Goal: Task Accomplishment & Management: Manage account settings

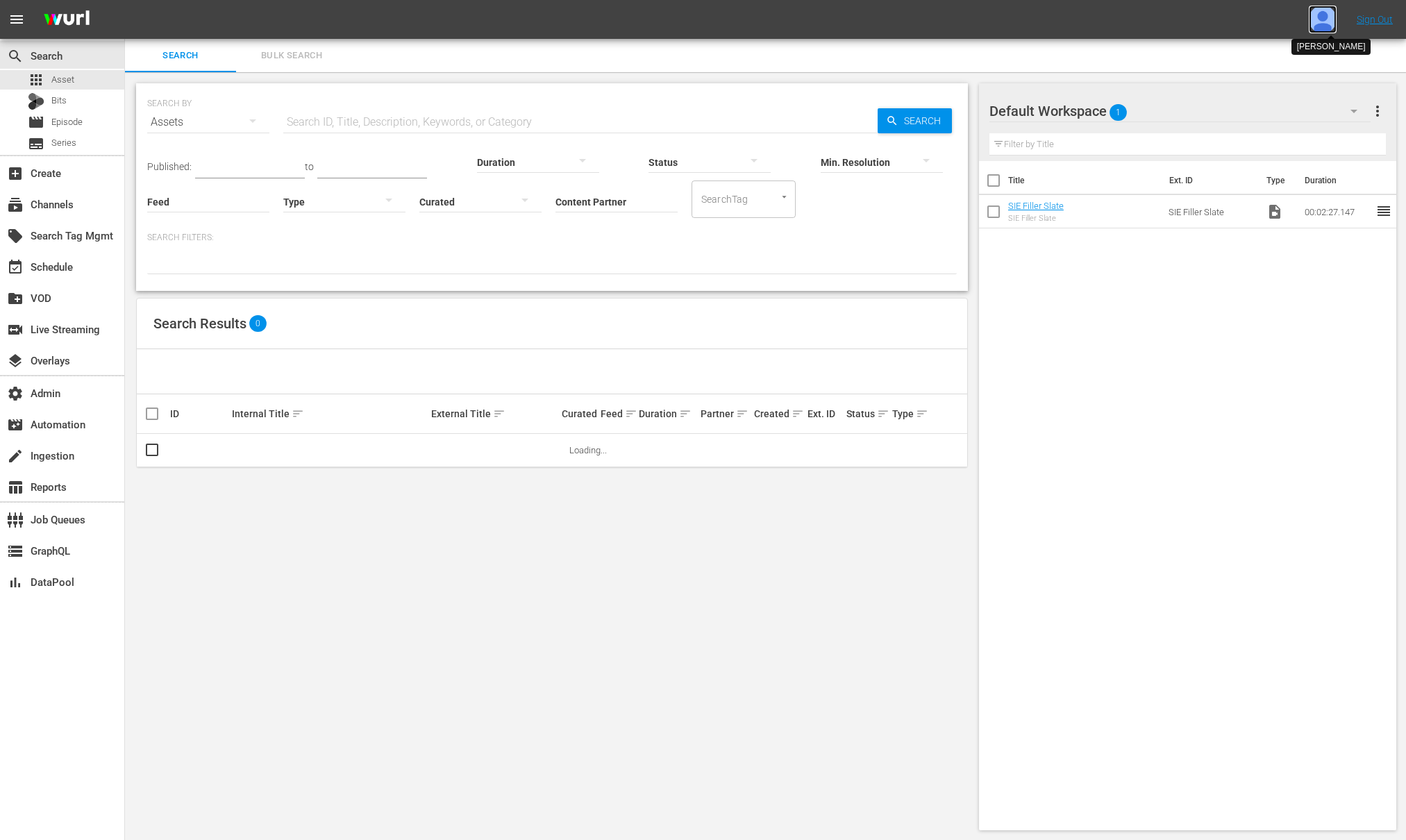
click at [1325, 21] on img at bounding box center [1322, 19] width 28 height 28
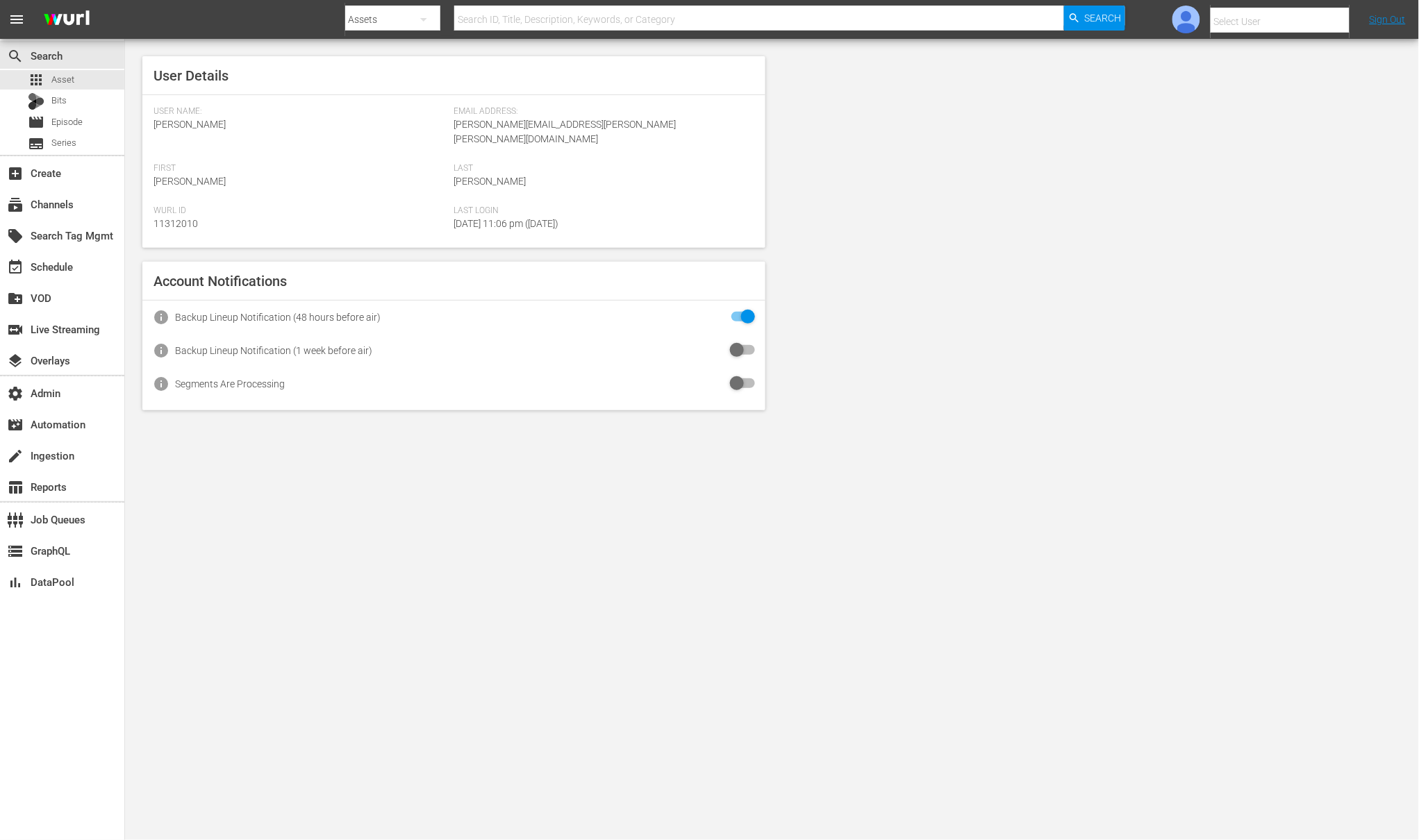
click at [1327, 21] on input "text" at bounding box center [1299, 21] width 177 height 33
click at [1196, 83] on div "Amalia1 Garcia1 <amalia.garcia+testing1@wurl.com>" at bounding box center [1257, 93] width 217 height 33
type input "Amalia1 Garcia1 (11312213)"
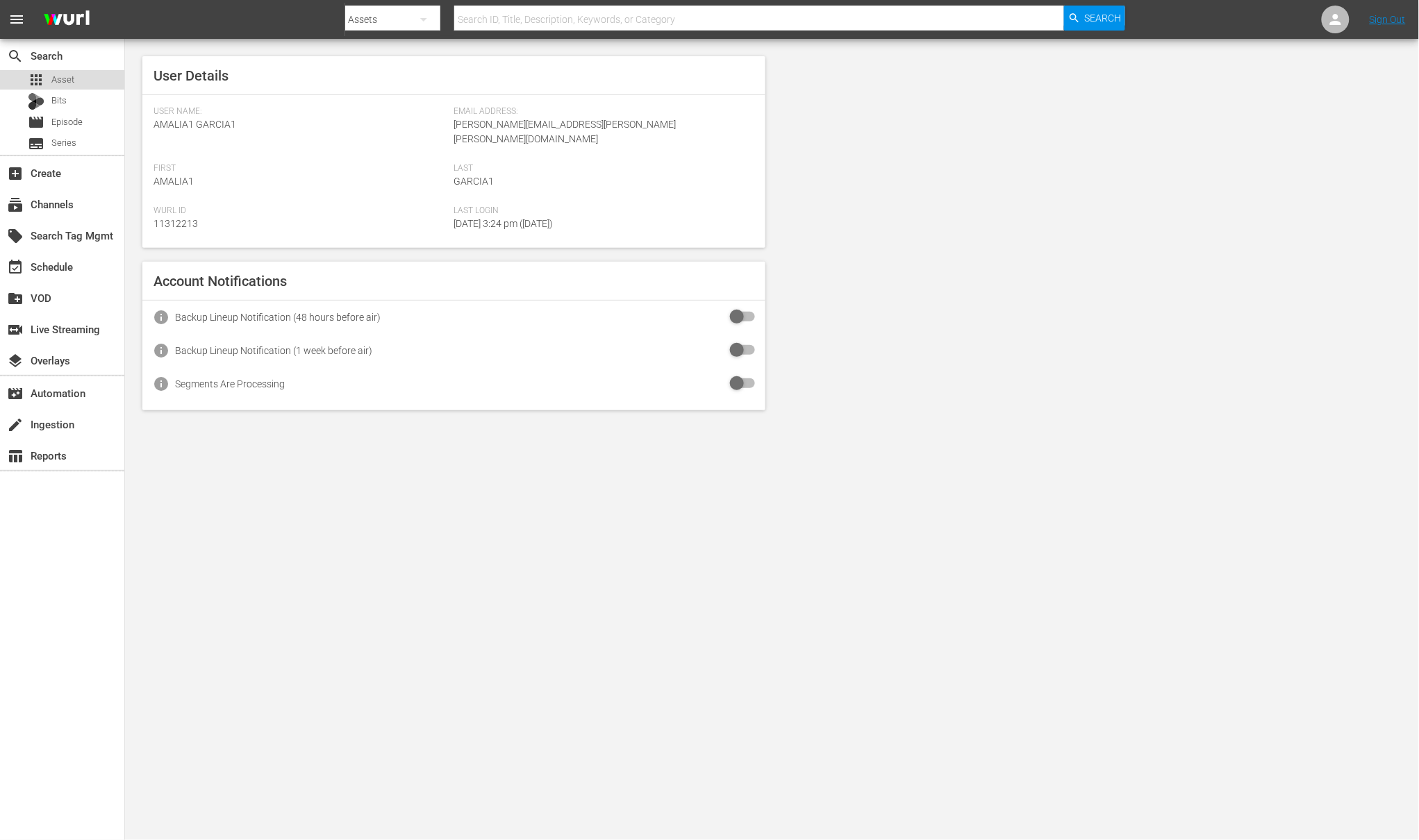
click at [48, 81] on div "apps Asset" at bounding box center [51, 80] width 47 height 20
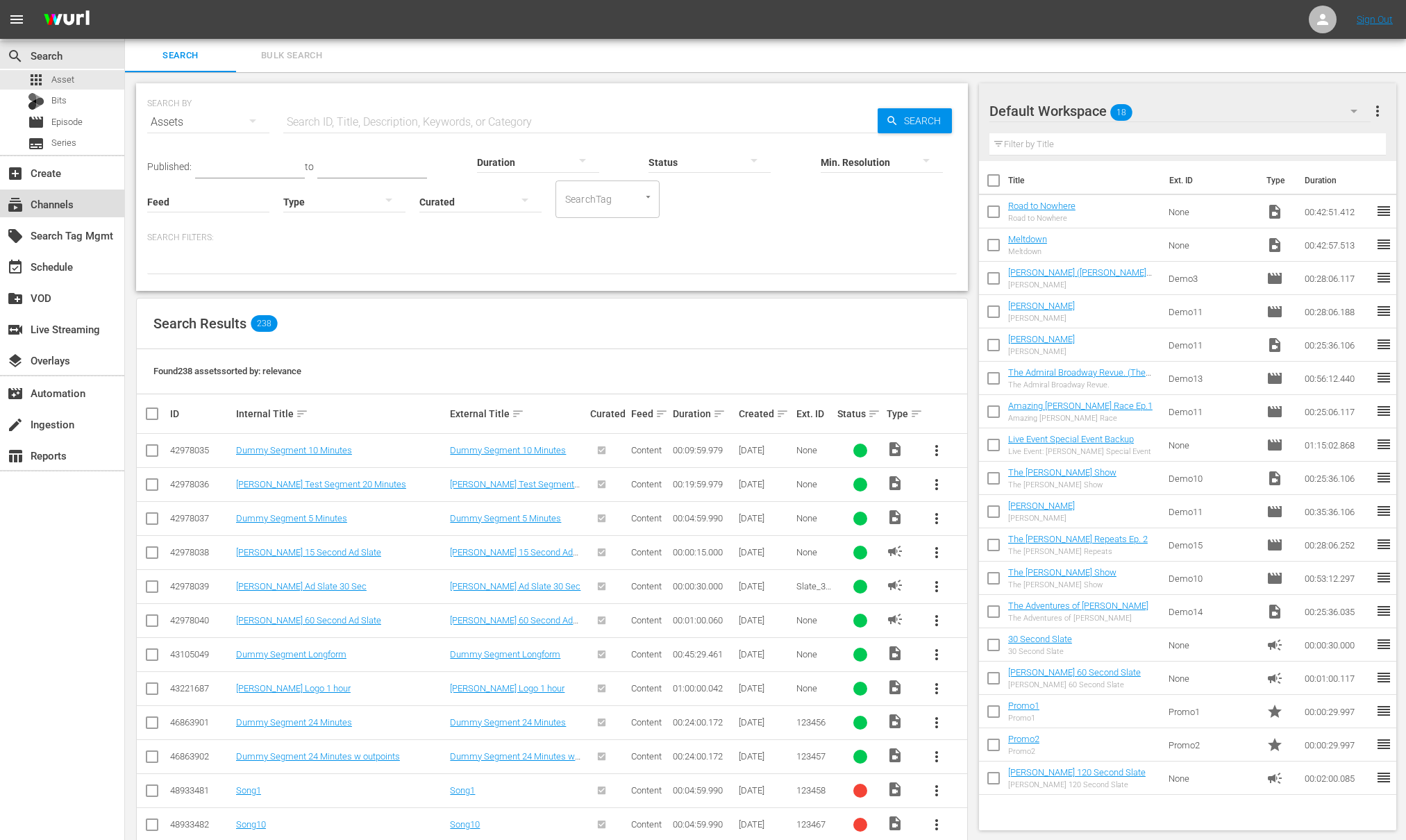
click at [54, 207] on div "subscriptions Channels" at bounding box center [39, 202] width 78 height 13
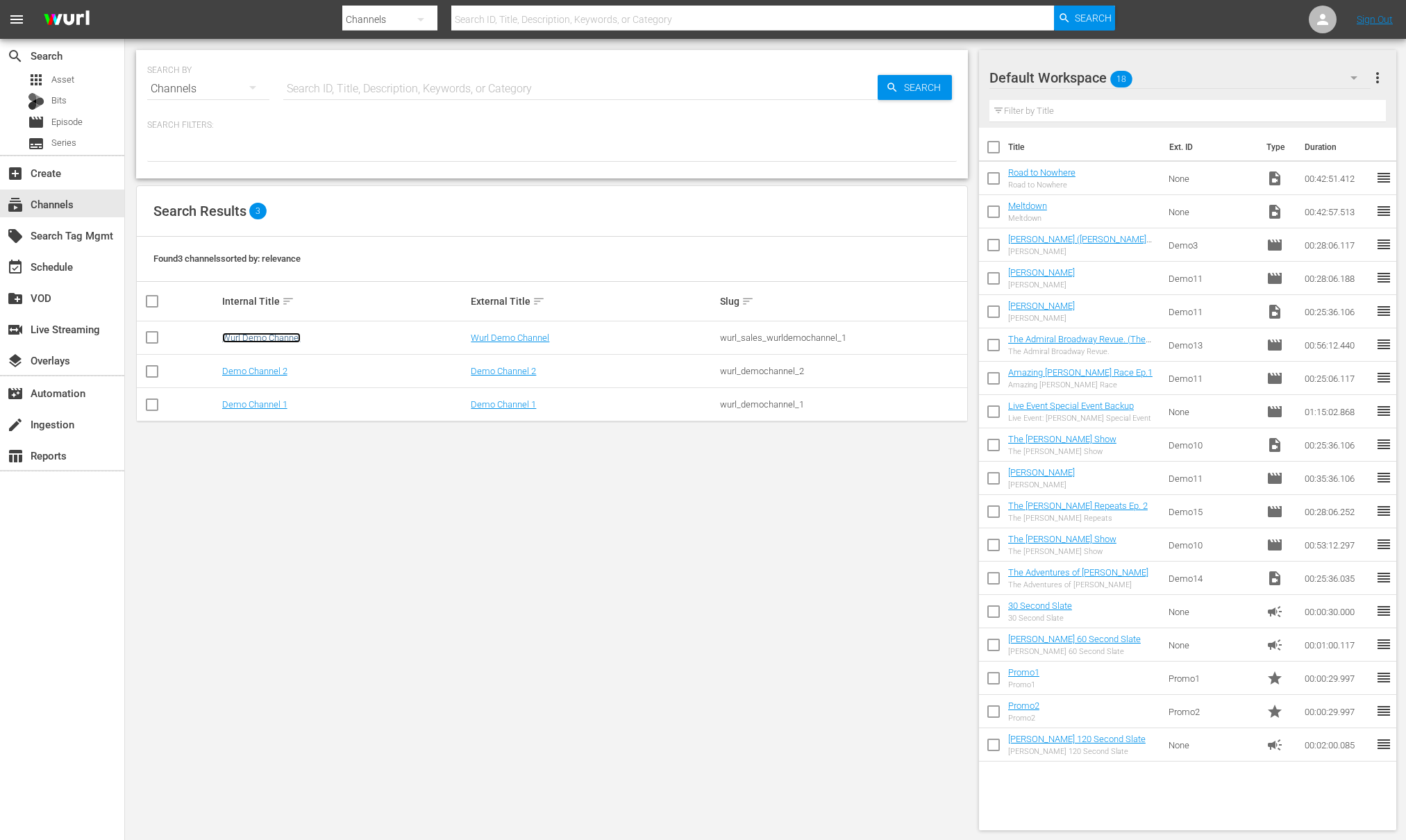
click at [277, 339] on link "Wurl Demo Channel" at bounding box center [261, 337] width 78 height 10
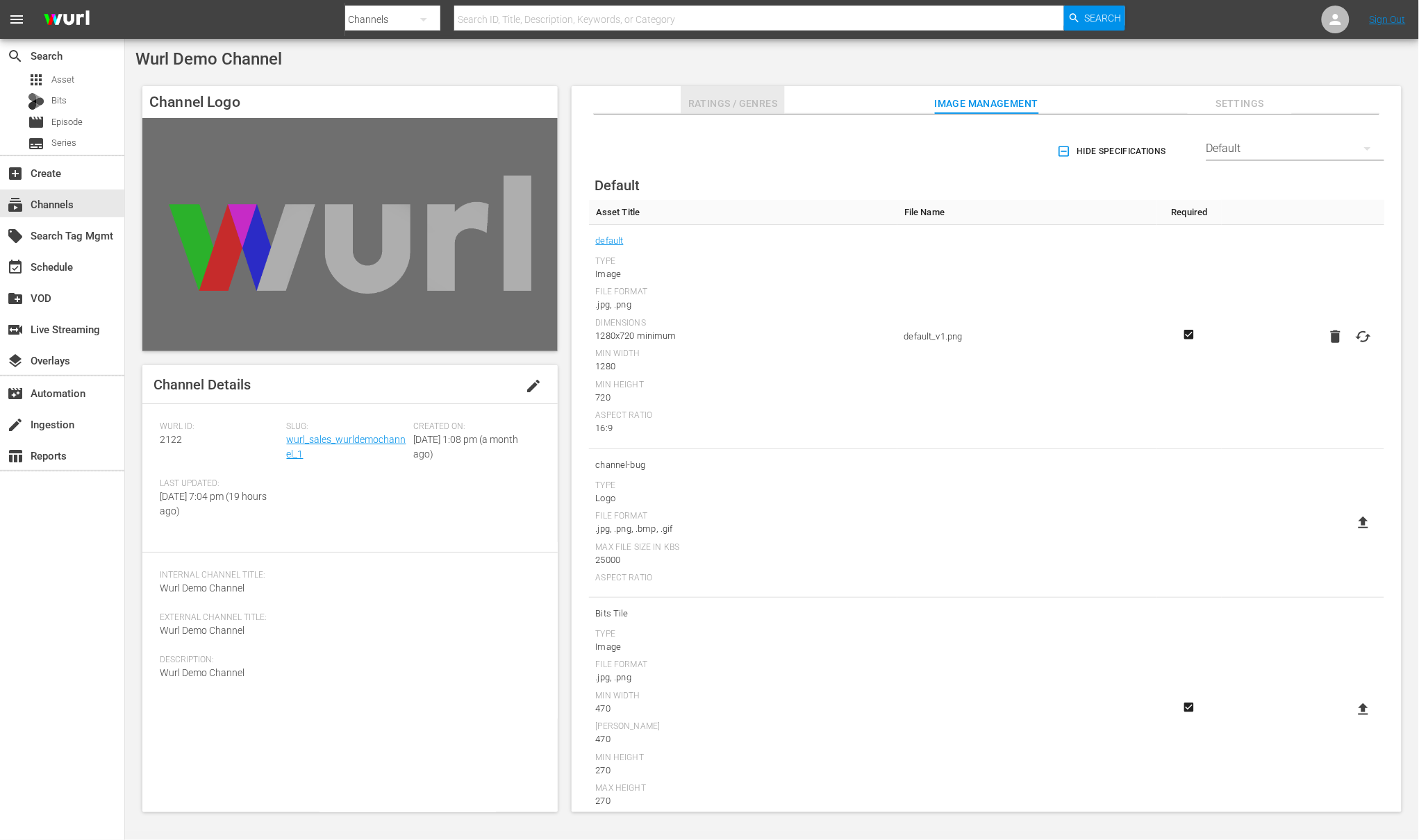
click at [717, 105] on span "Ratings / Genres" at bounding box center [732, 104] width 105 height 17
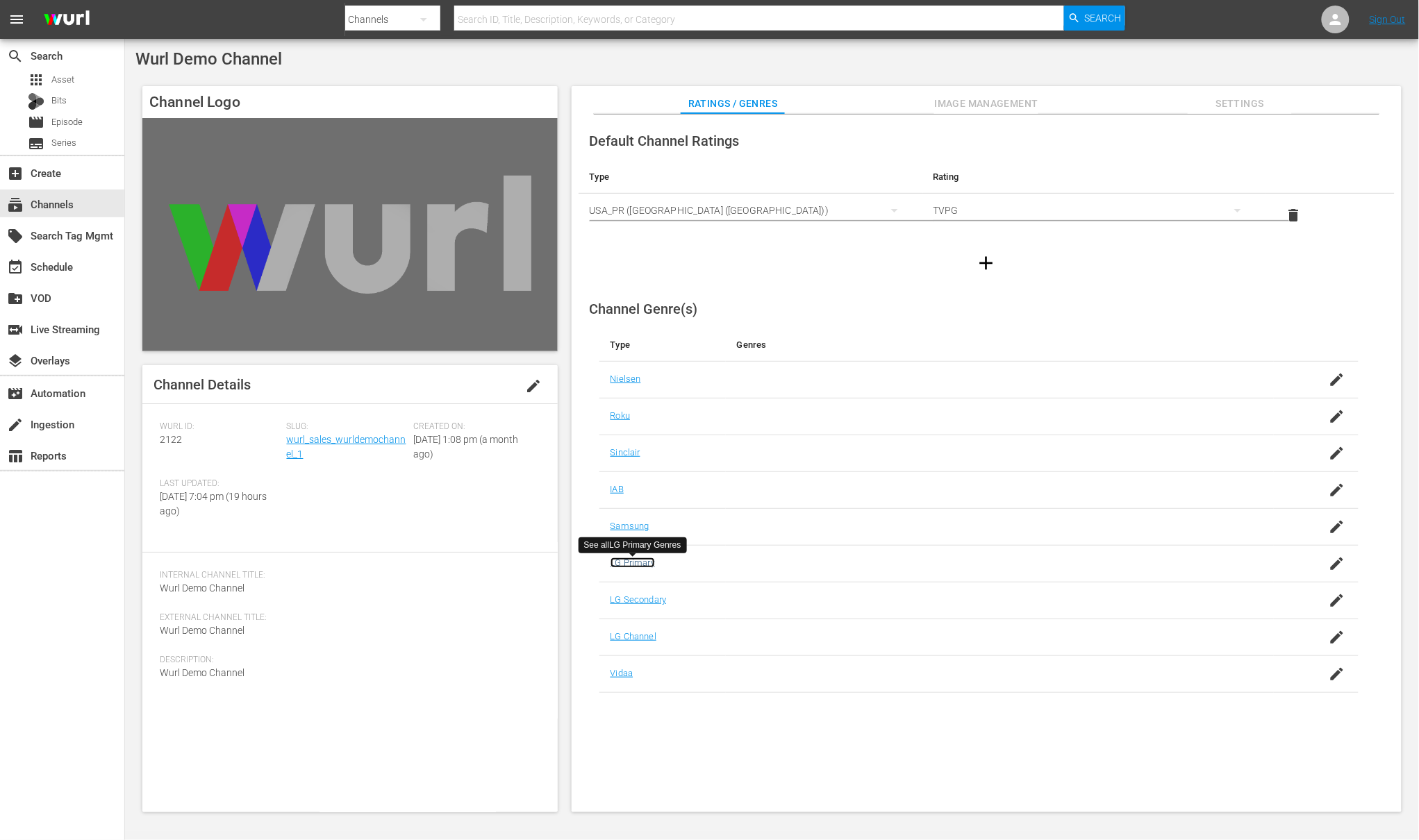
click at [636, 563] on link "LG Primary" at bounding box center [633, 562] width 44 height 10
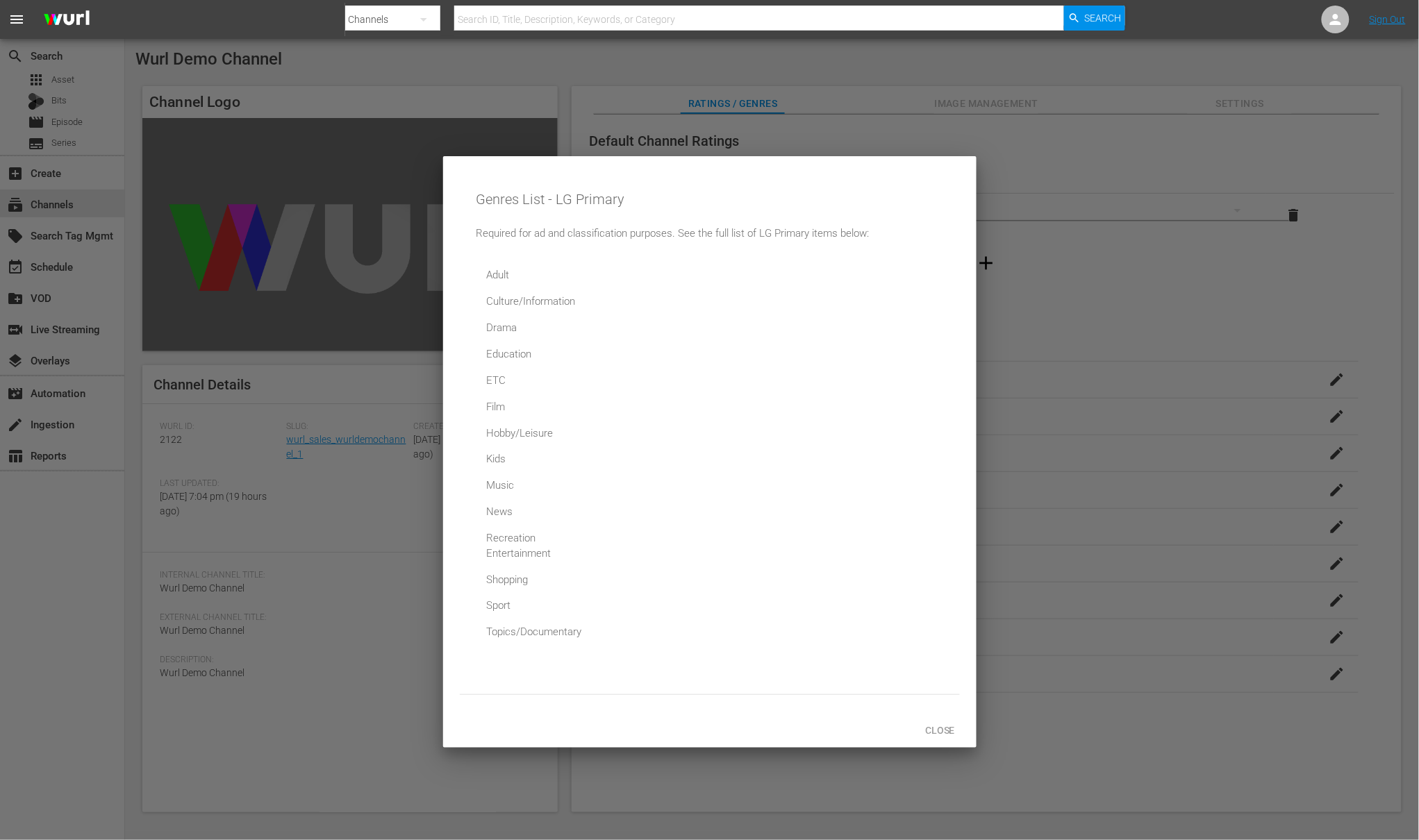
drag, startPoint x: 1081, startPoint y: 319, endPoint x: 1072, endPoint y: 321, distance: 9.2
click at [1081, 319] on div at bounding box center [710, 420] width 1419 height 840
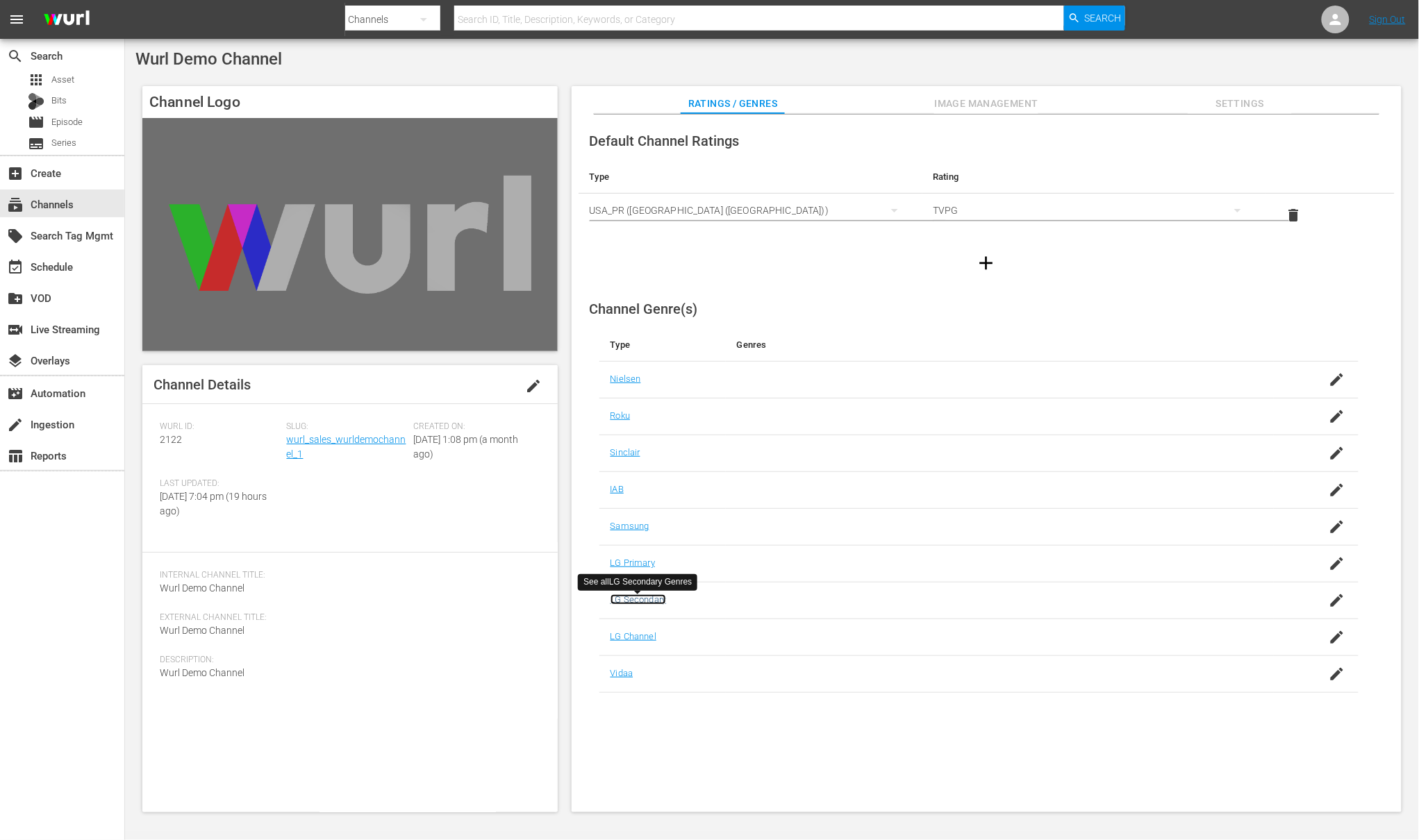
click at [627, 602] on link "LG Secondary" at bounding box center [638, 599] width 56 height 10
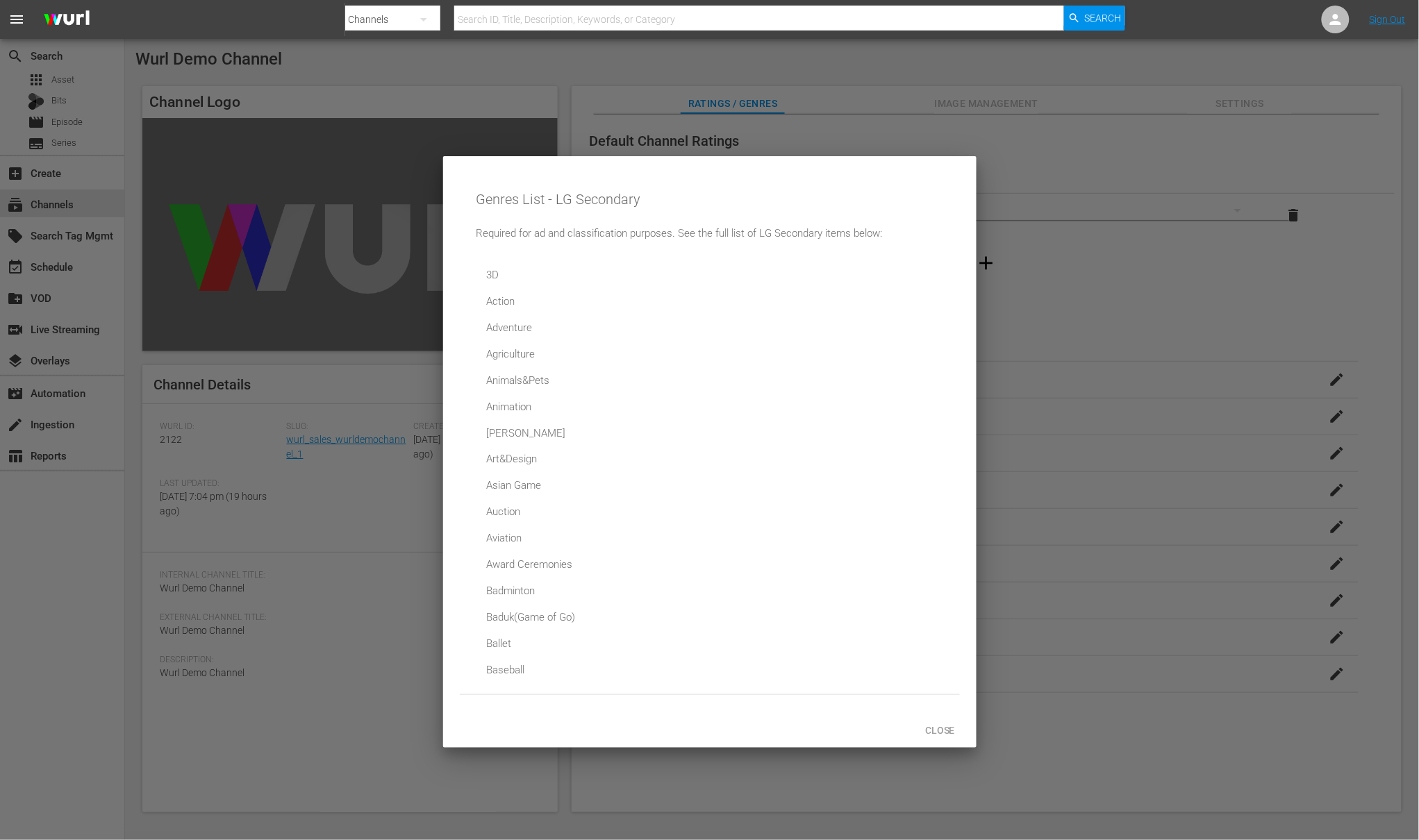
click at [523, 357] on div "Agriculture" at bounding box center [534, 354] width 105 height 25
click at [929, 729] on span "Close" at bounding box center [940, 731] width 52 height 11
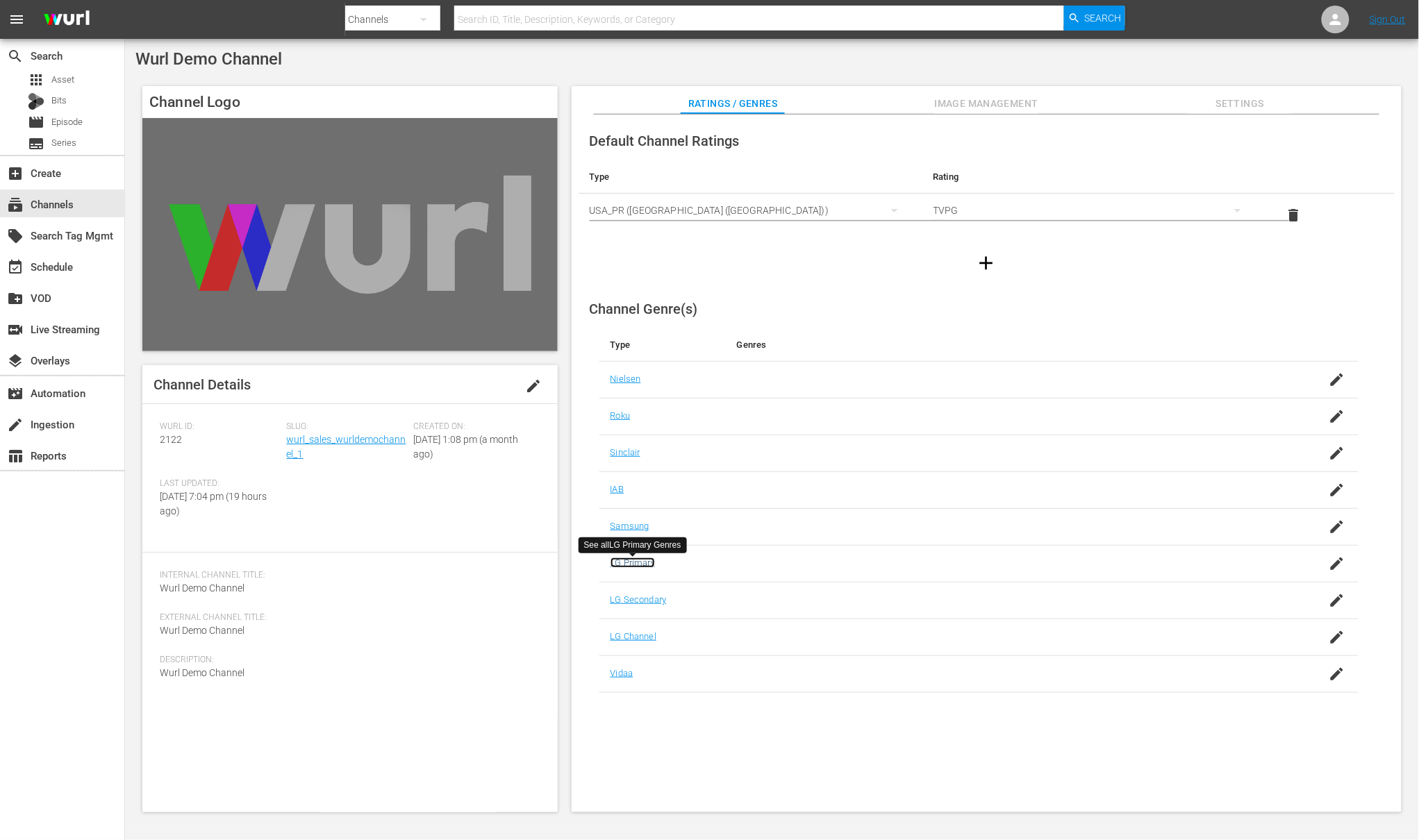
click at [629, 567] on link "LG Primary" at bounding box center [633, 562] width 44 height 10
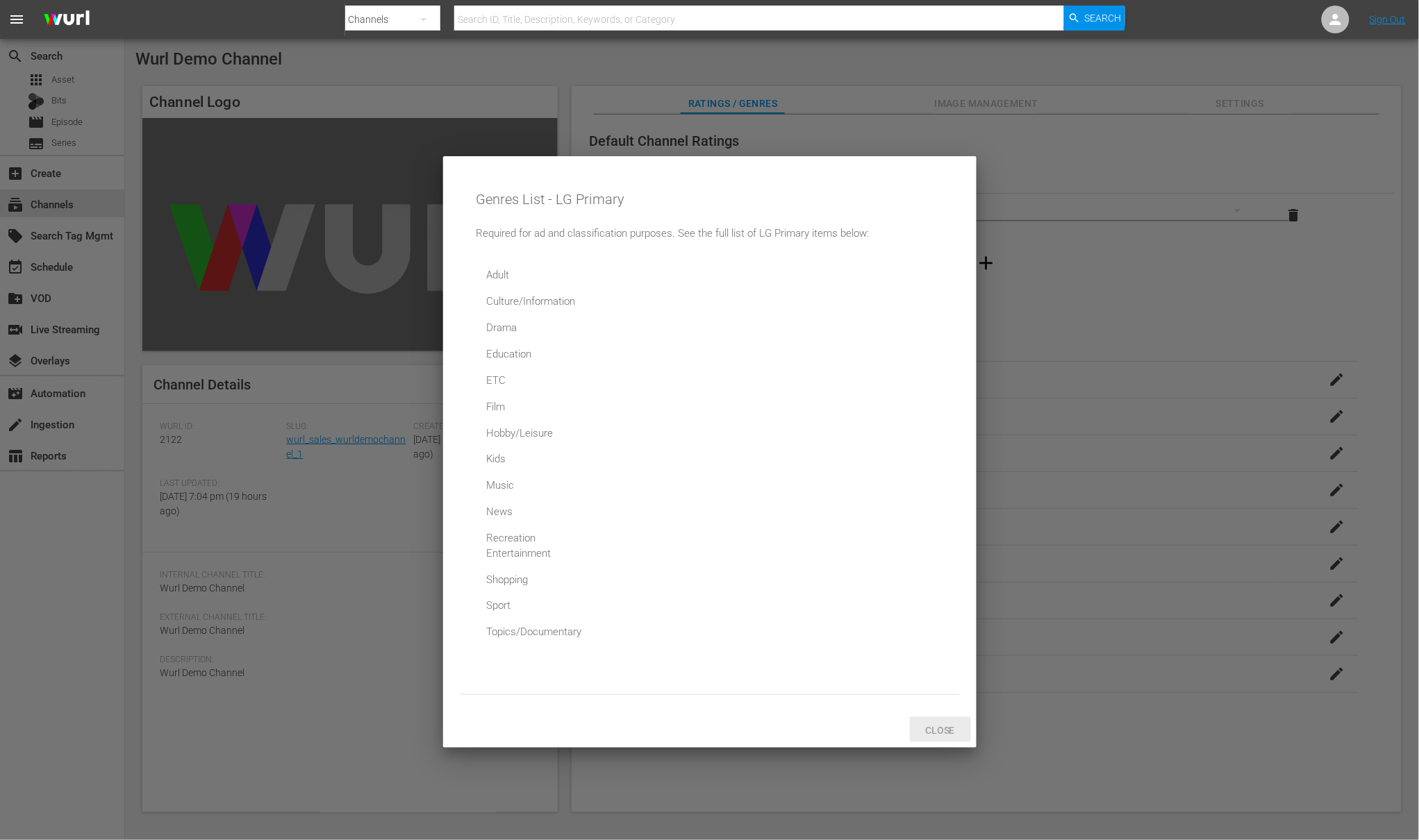
click at [926, 728] on span "Close" at bounding box center [940, 731] width 52 height 11
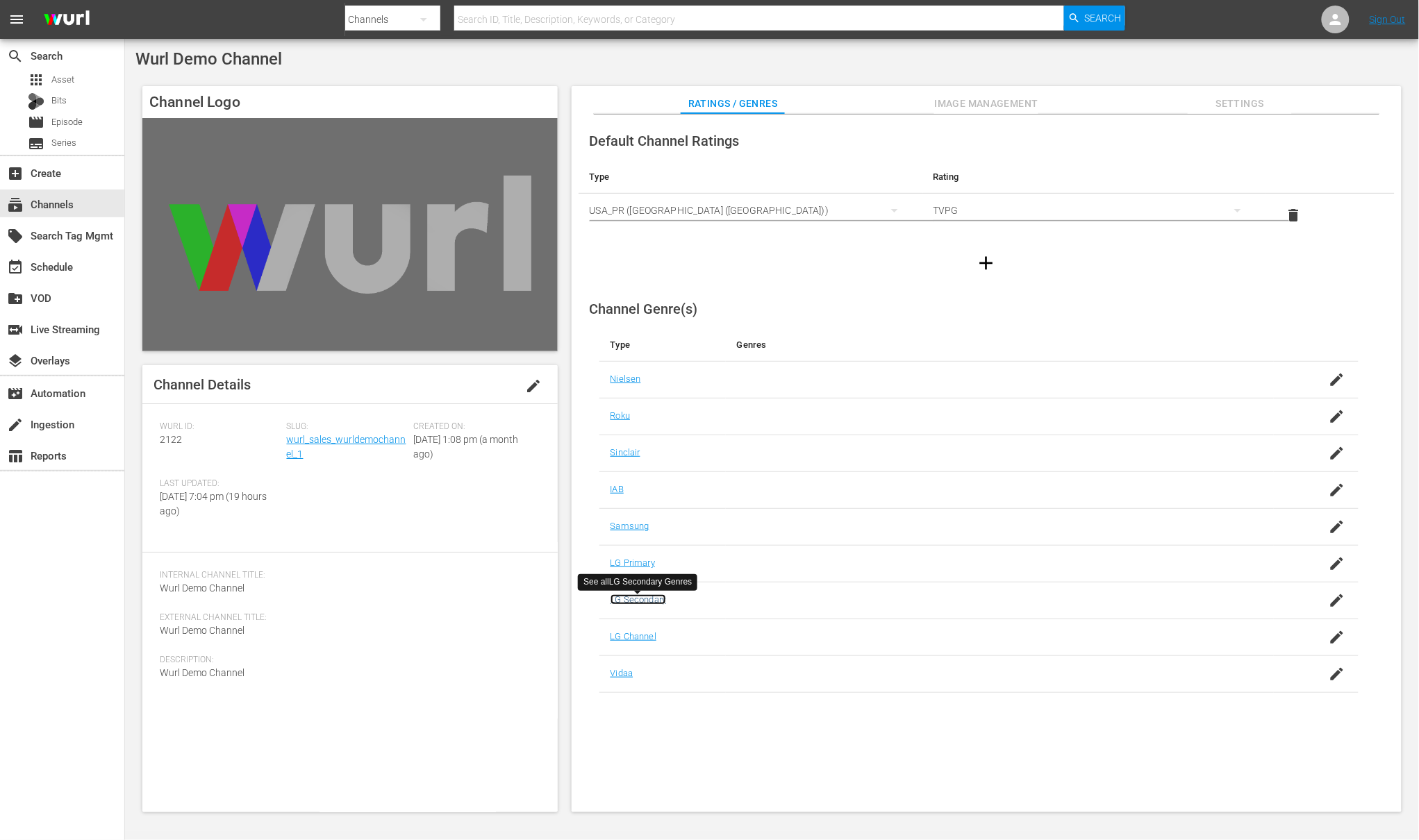
click at [652, 602] on link "LG Secondary" at bounding box center [638, 599] width 56 height 10
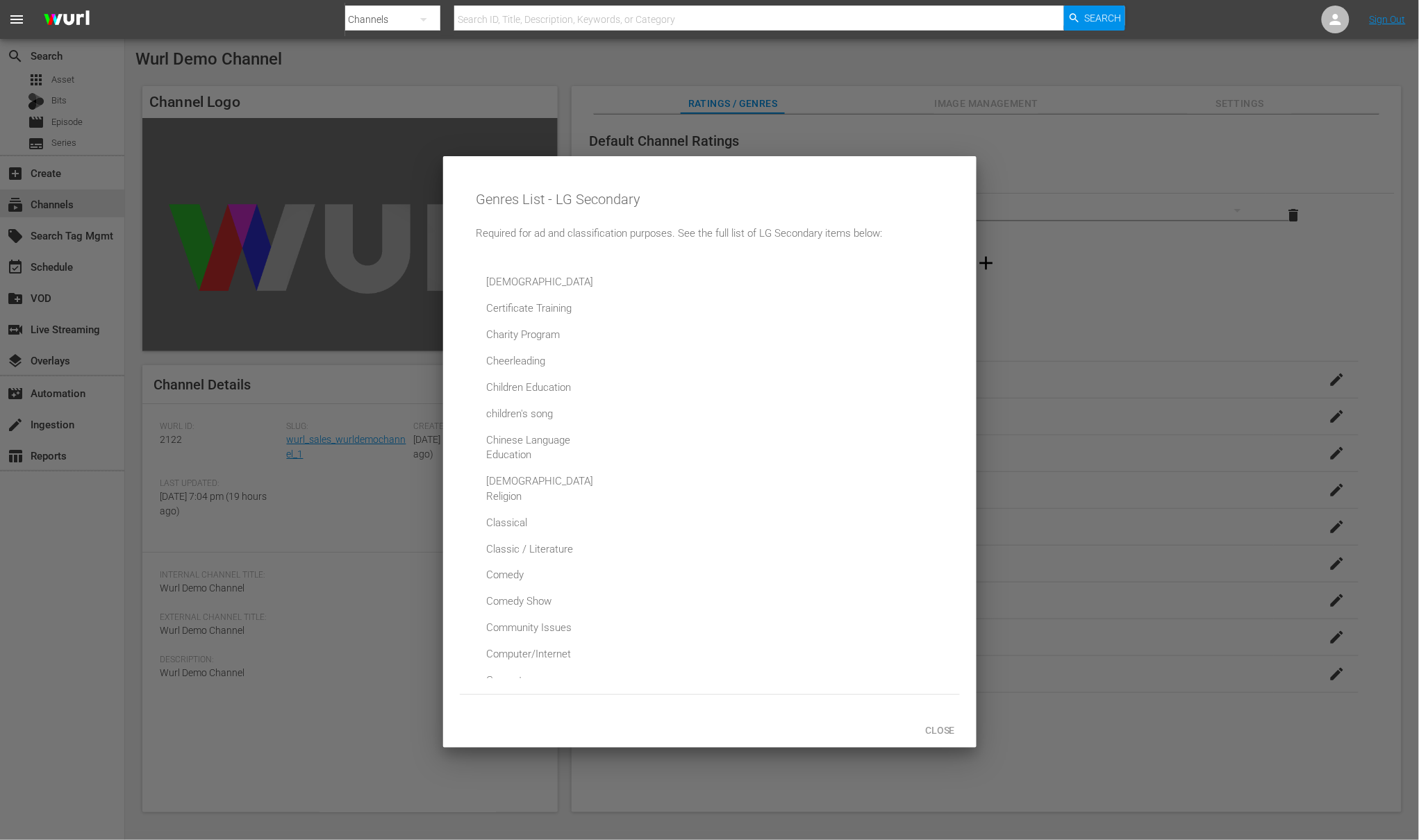
scroll to position [1214, 0]
click at [954, 726] on span "Close" at bounding box center [940, 731] width 52 height 11
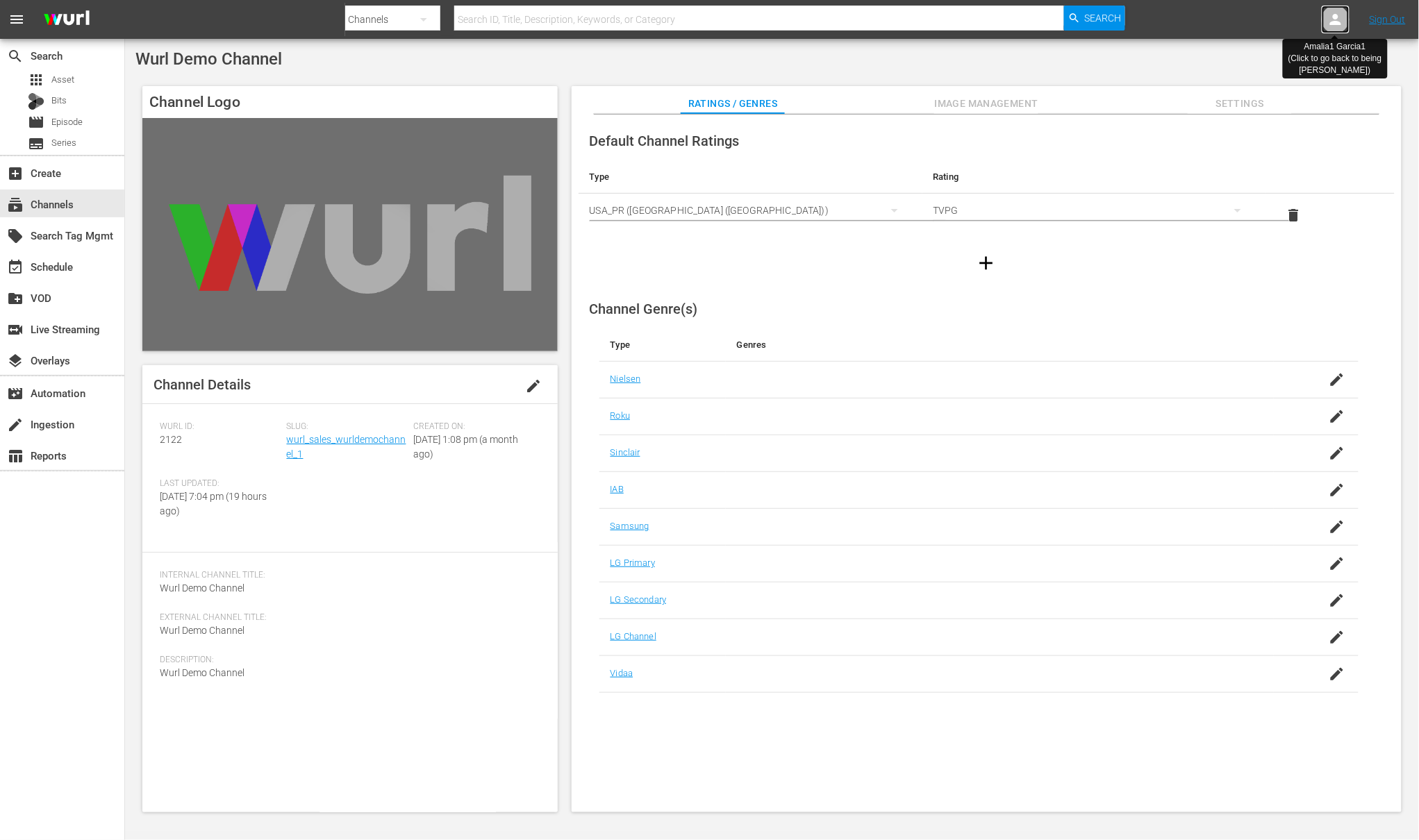
click at [1338, 11] on icon at bounding box center [1335, 19] width 17 height 17
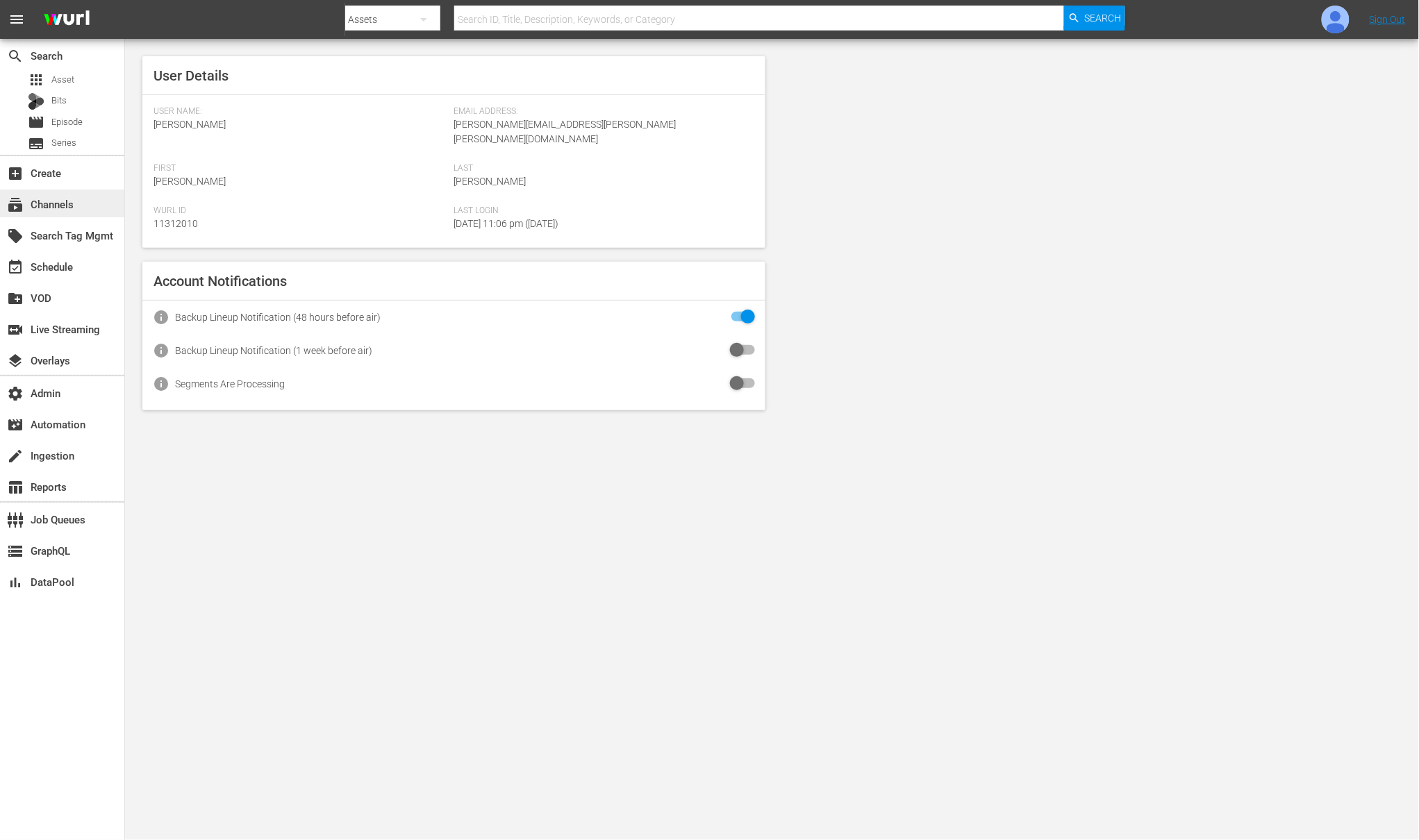
click at [55, 205] on div "subscriptions Channels" at bounding box center [39, 202] width 78 height 13
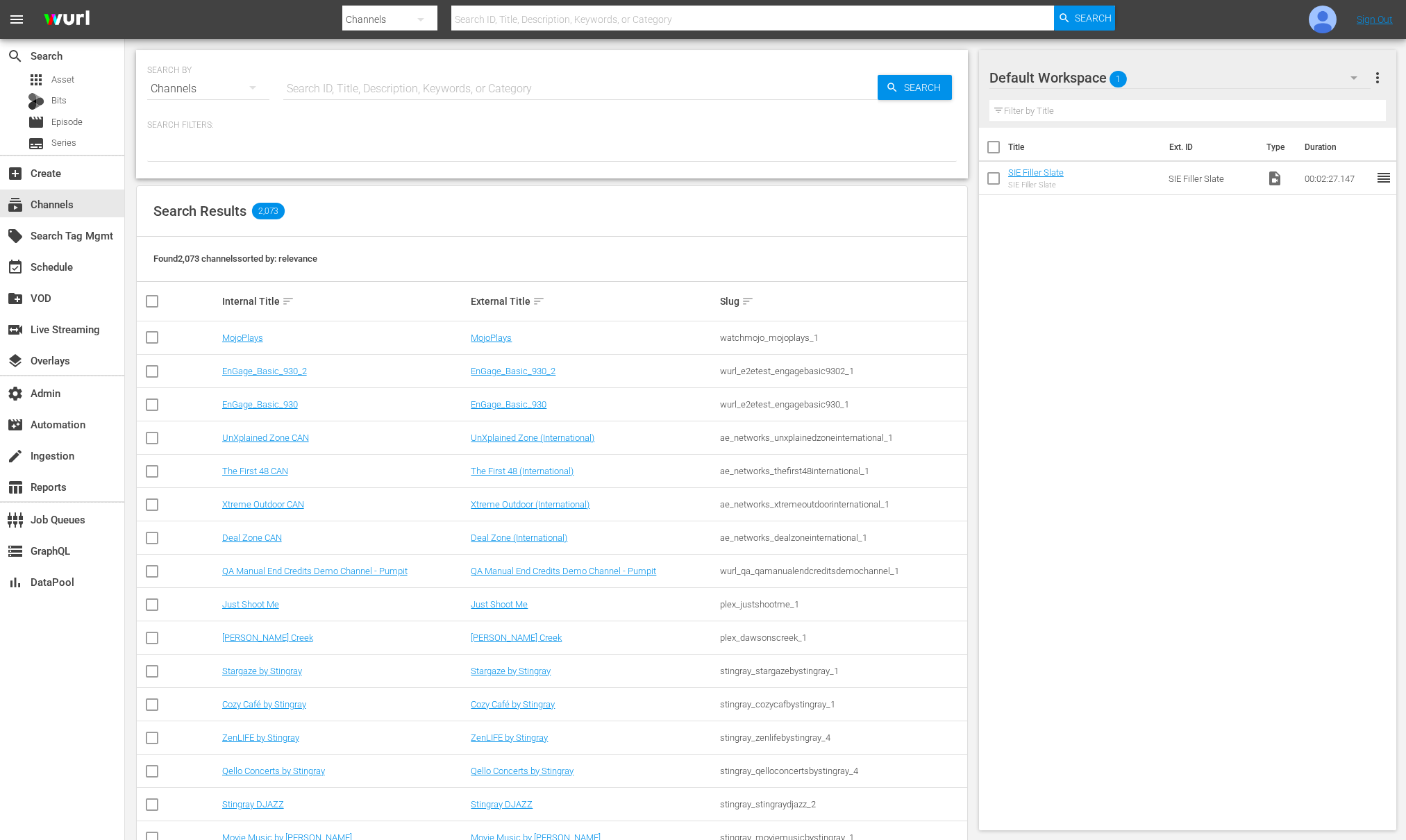
click at [499, 18] on input "text" at bounding box center [753, 20] width 603 height 33
type input "wurl dmeo channel"
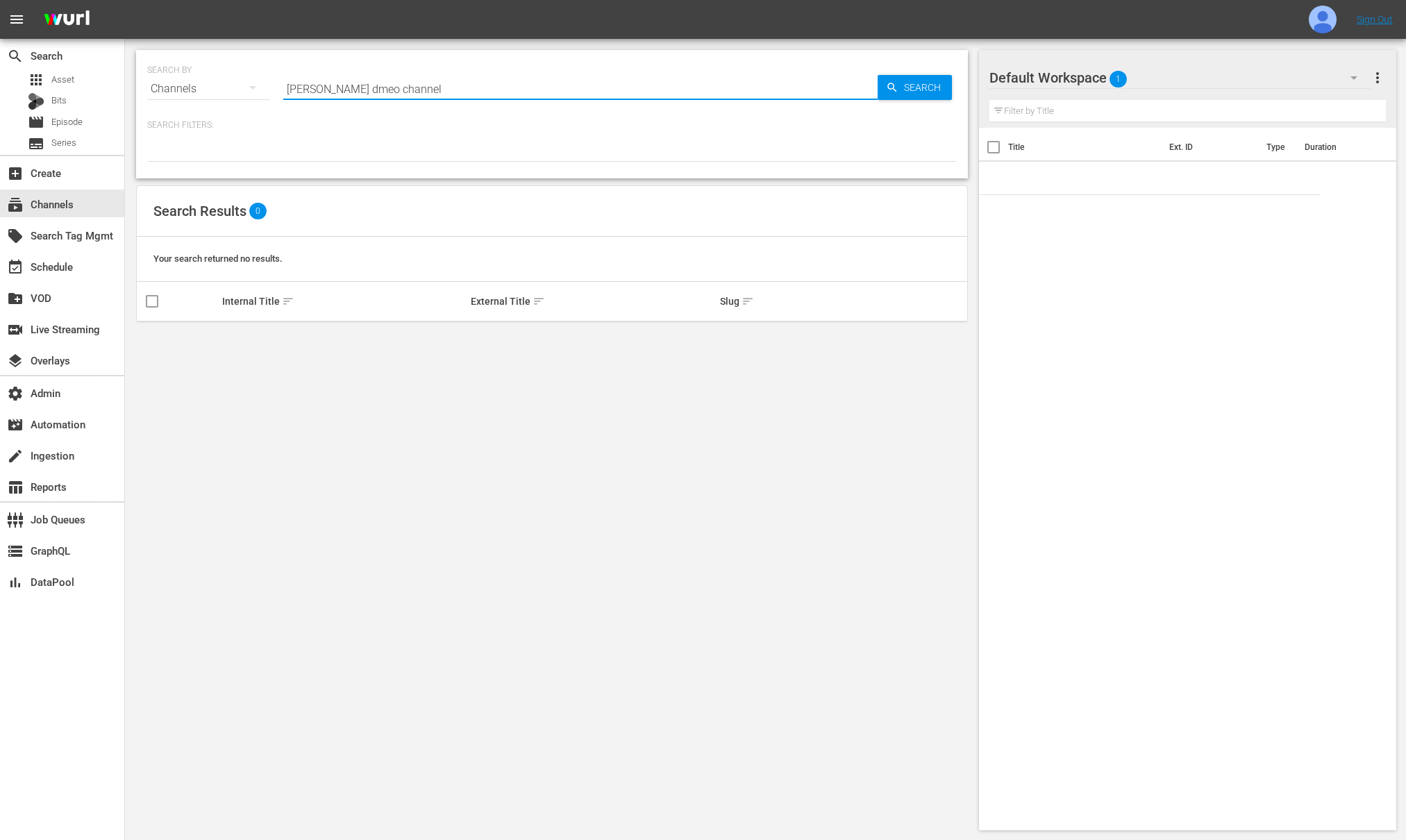
click at [413, 87] on input "wurl dmeo channel" at bounding box center [580, 89] width 595 height 33
click at [339, 86] on input "wurl dmeo channel" at bounding box center [580, 89] width 595 height 33
type input "wurl demo channel"
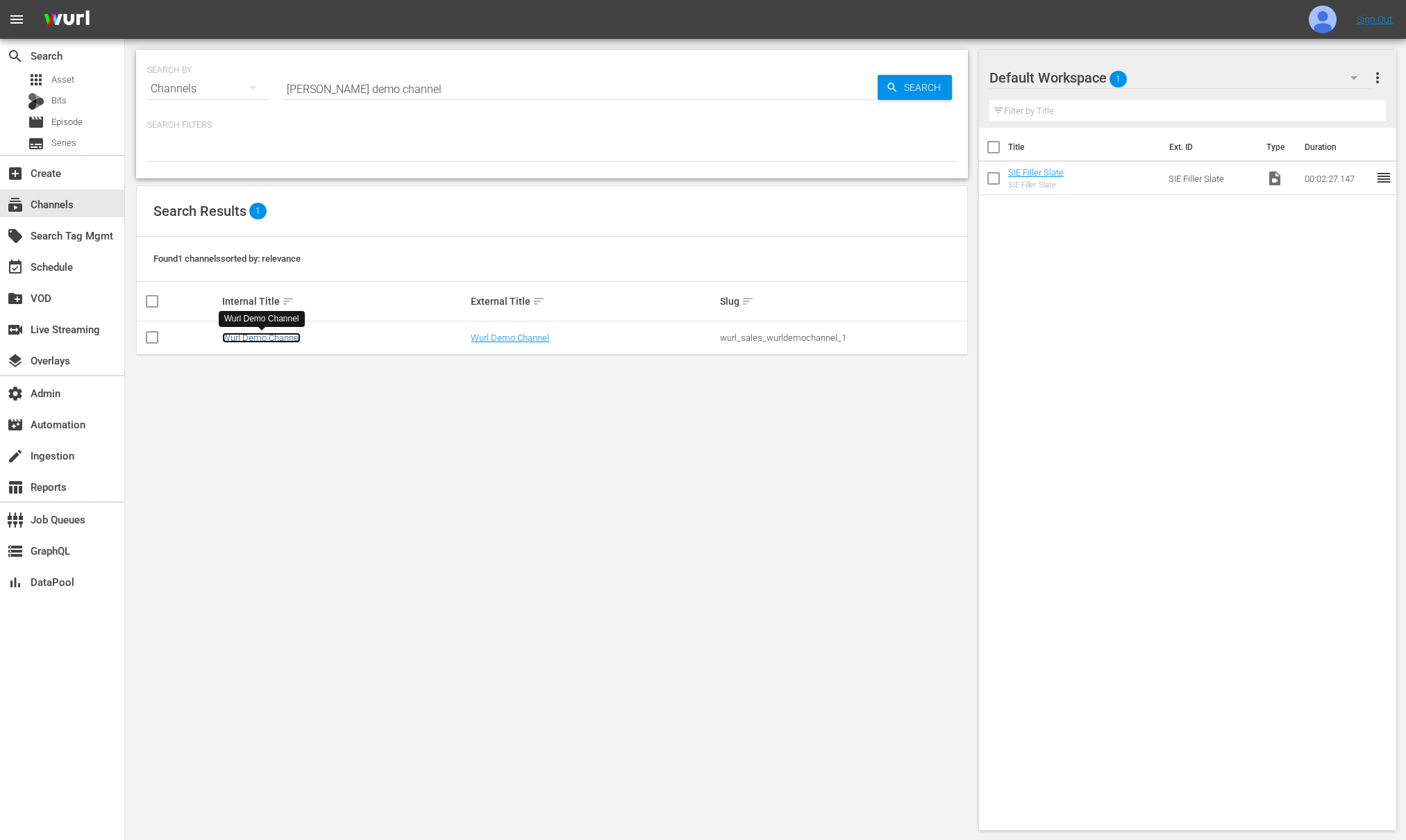
click at [277, 337] on link "Wurl Demo Channel" at bounding box center [261, 337] width 78 height 10
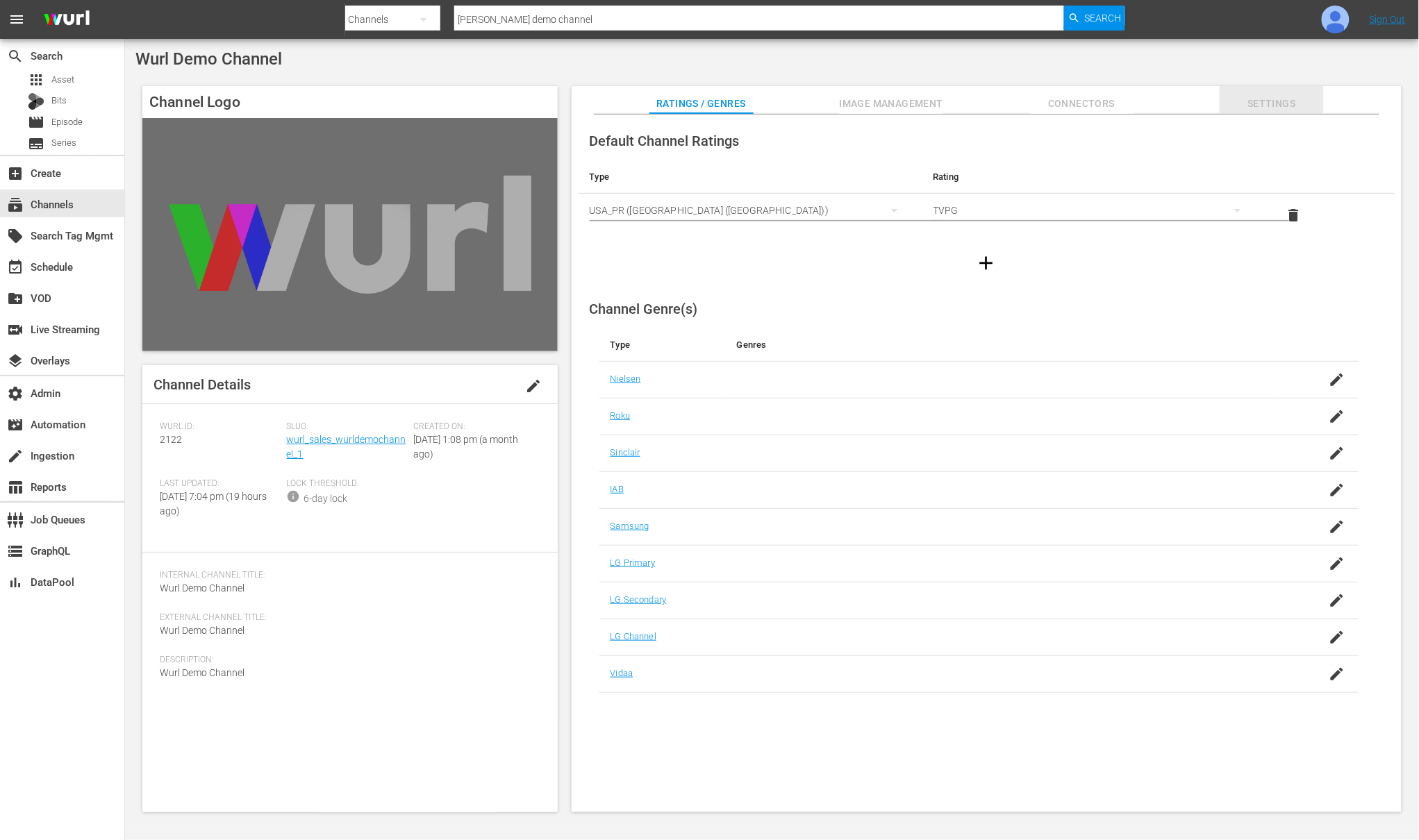
click at [1276, 101] on span "Settings" at bounding box center [1272, 104] width 105 height 17
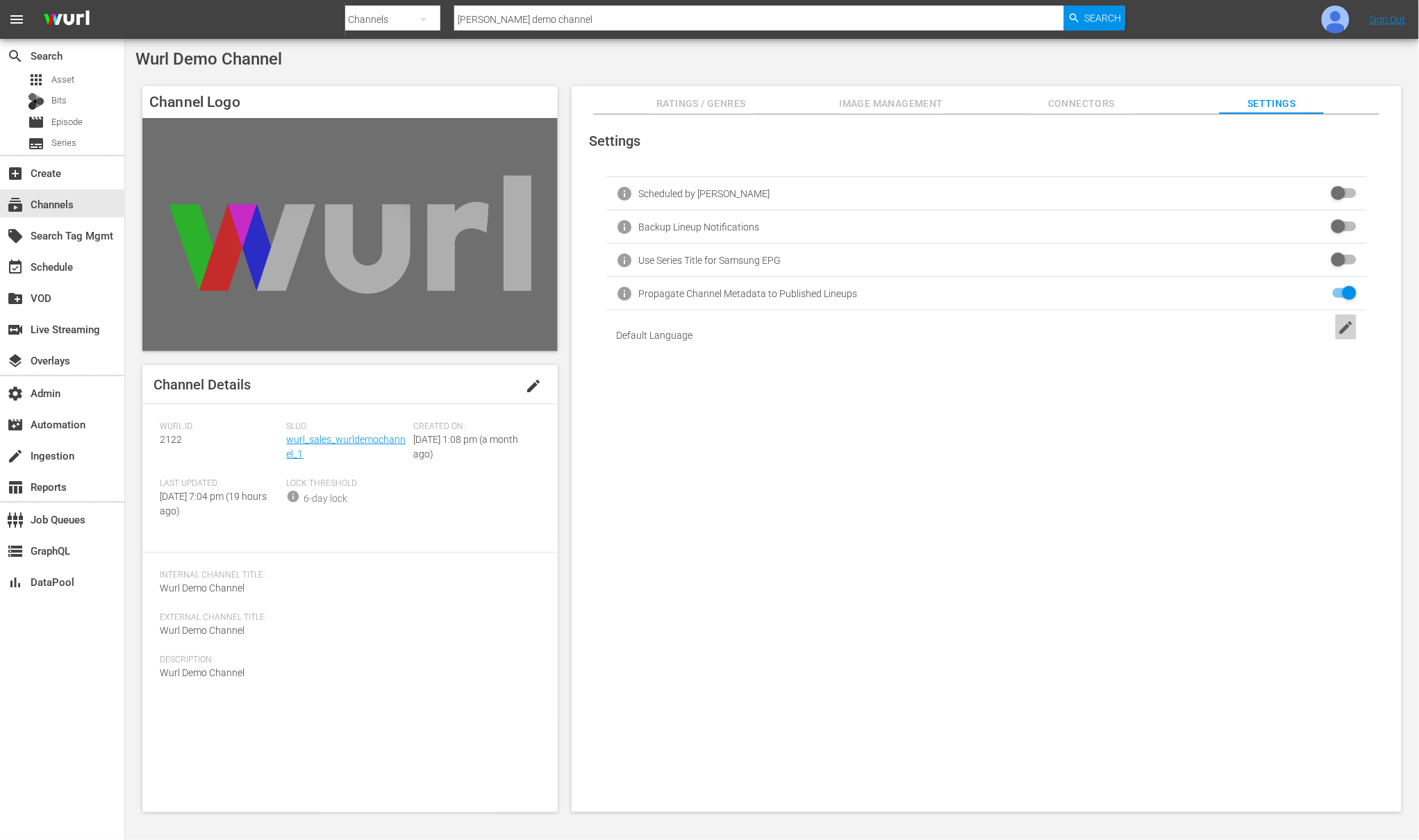
click at [1340, 330] on icon "button" at bounding box center [1346, 328] width 13 height 13
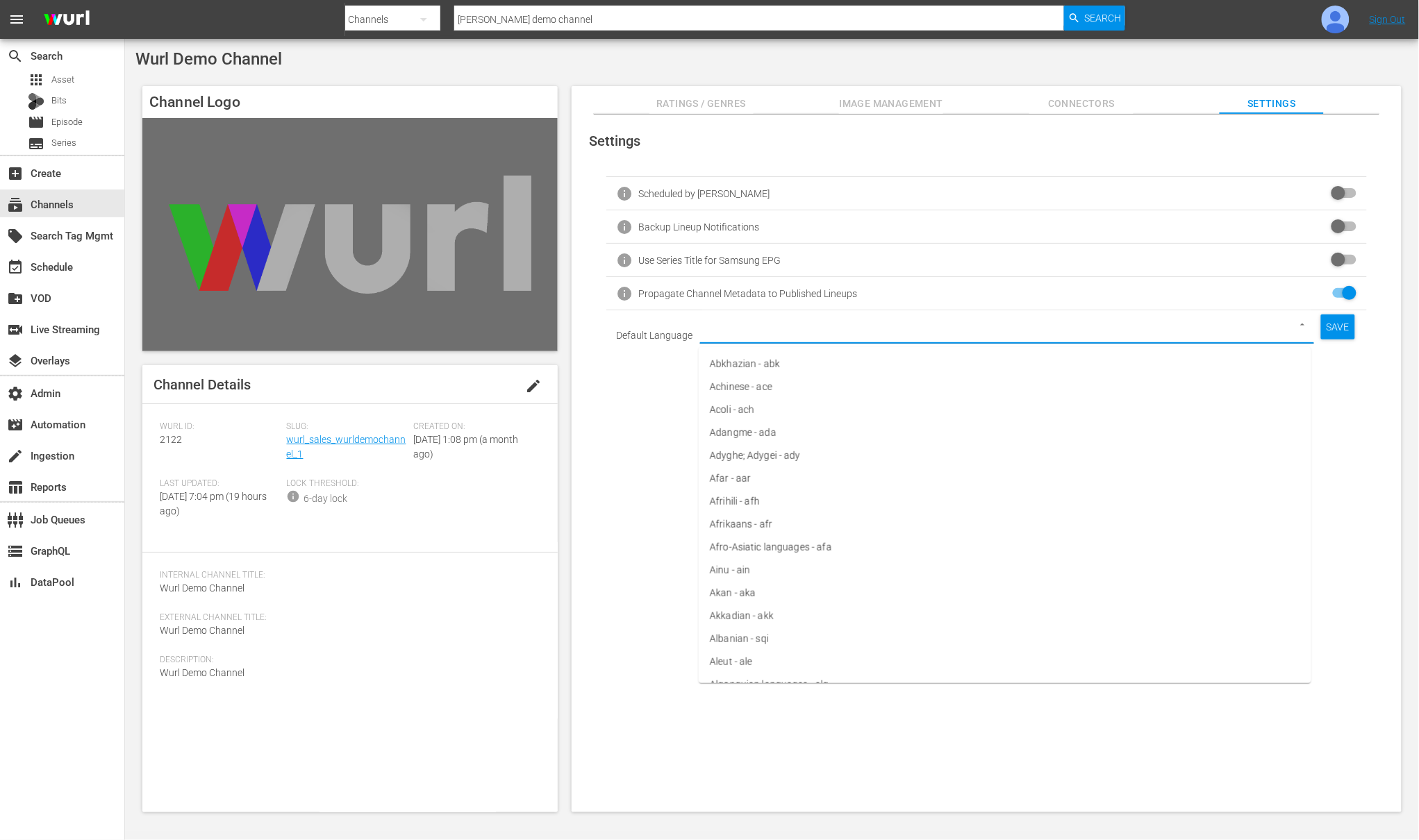
click at [1163, 336] on input "text" at bounding box center [987, 336] width 563 height 25
click at [748, 411] on li "English - en" at bounding box center [1004, 409] width 612 height 23
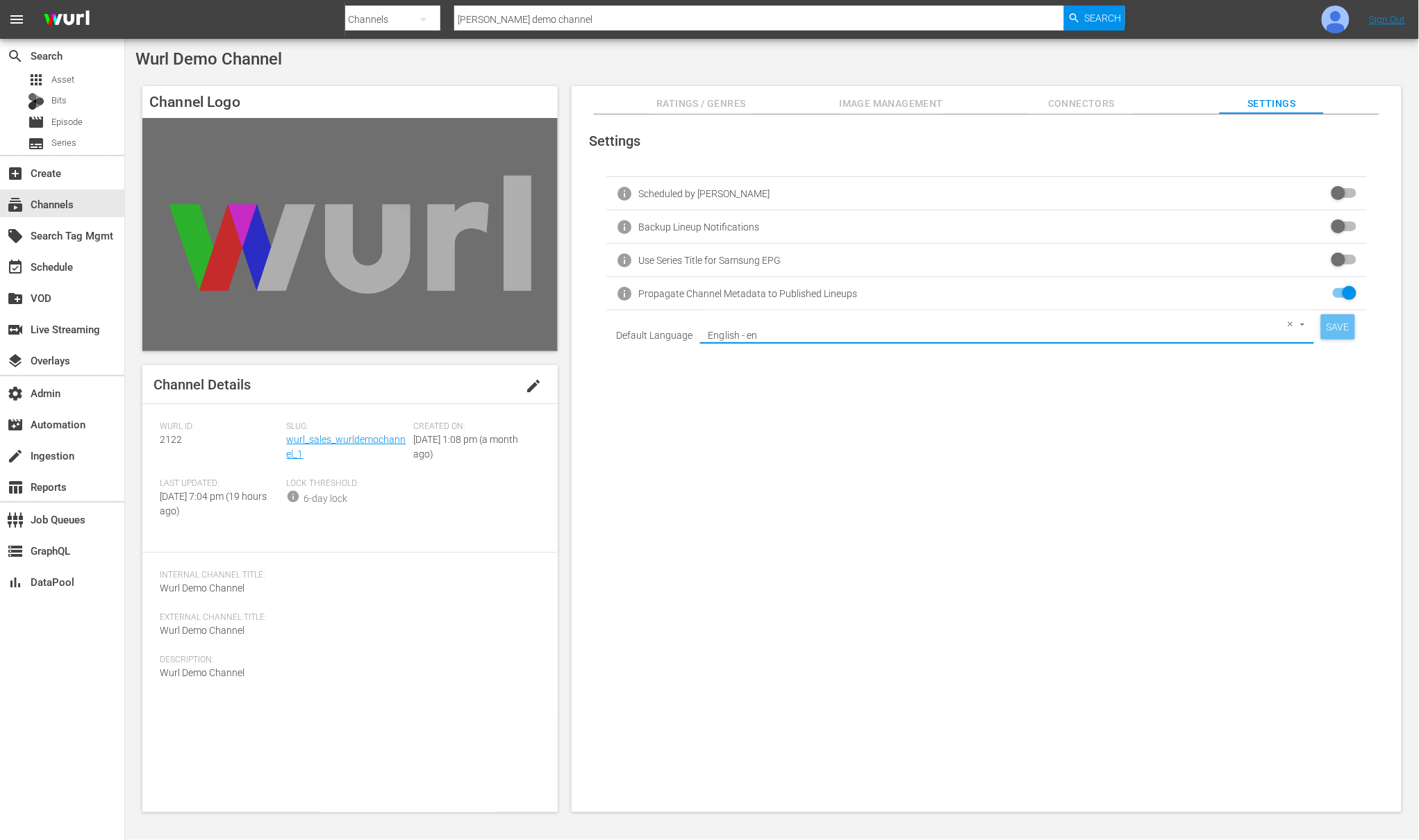
type input "English - en"
click at [1331, 334] on div "SAVE" at bounding box center [1337, 327] width 34 height 25
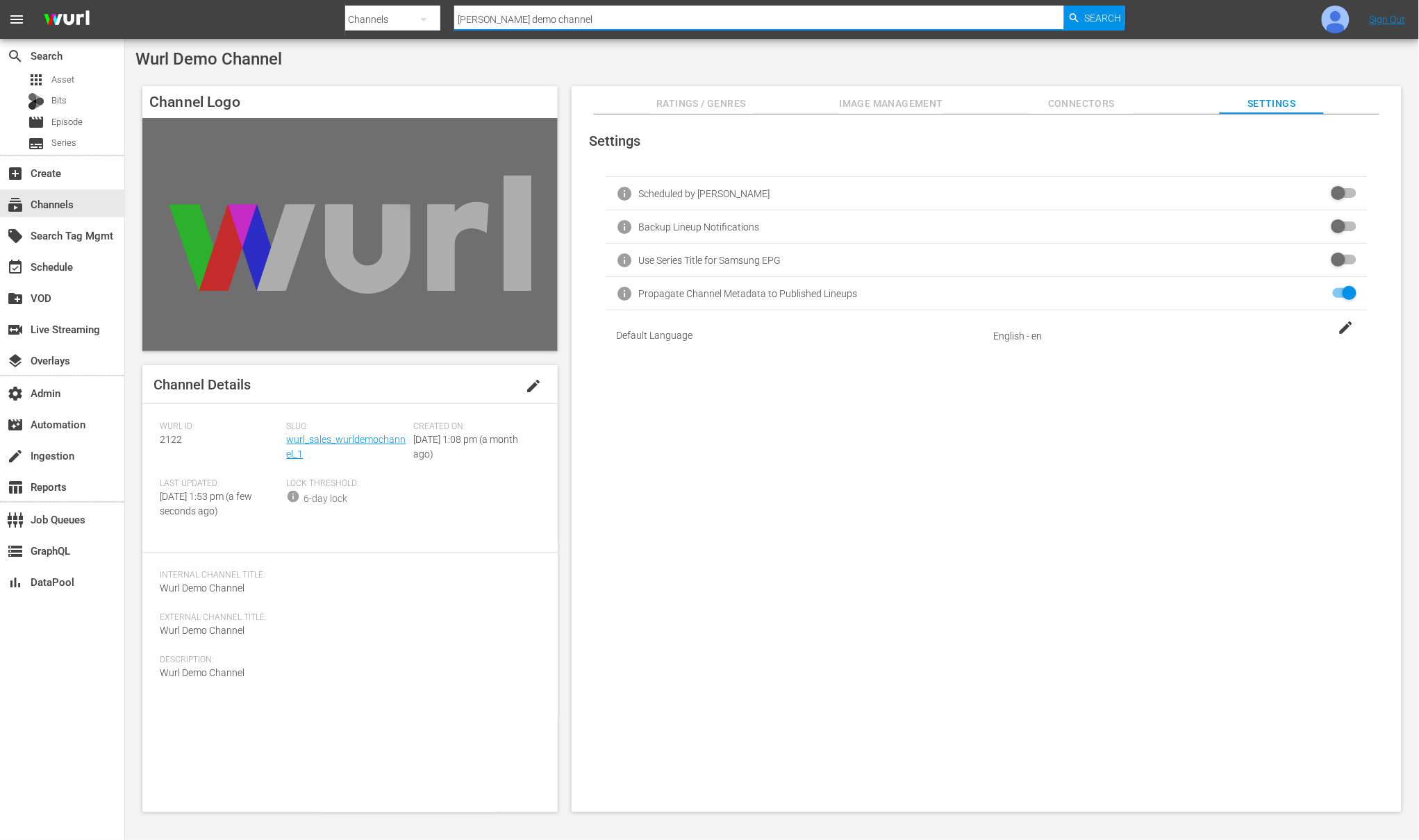
drag, startPoint x: 550, startPoint y: 14, endPoint x: 466, endPoint y: 10, distance: 84.1
click at [466, 10] on input "wurl demo channel" at bounding box center [759, 20] width 610 height 33
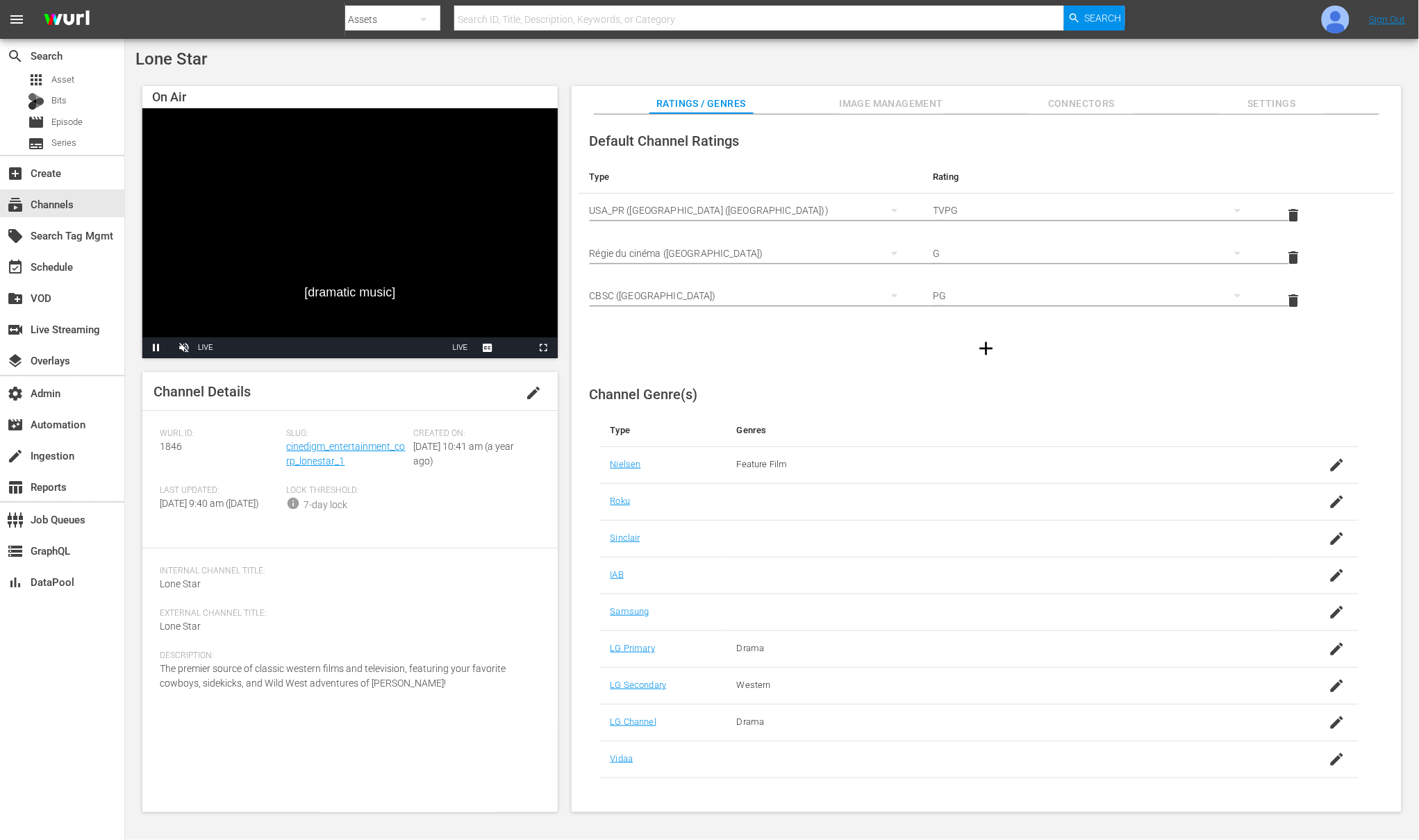
click at [1278, 102] on span "Settings" at bounding box center [1272, 104] width 105 height 17
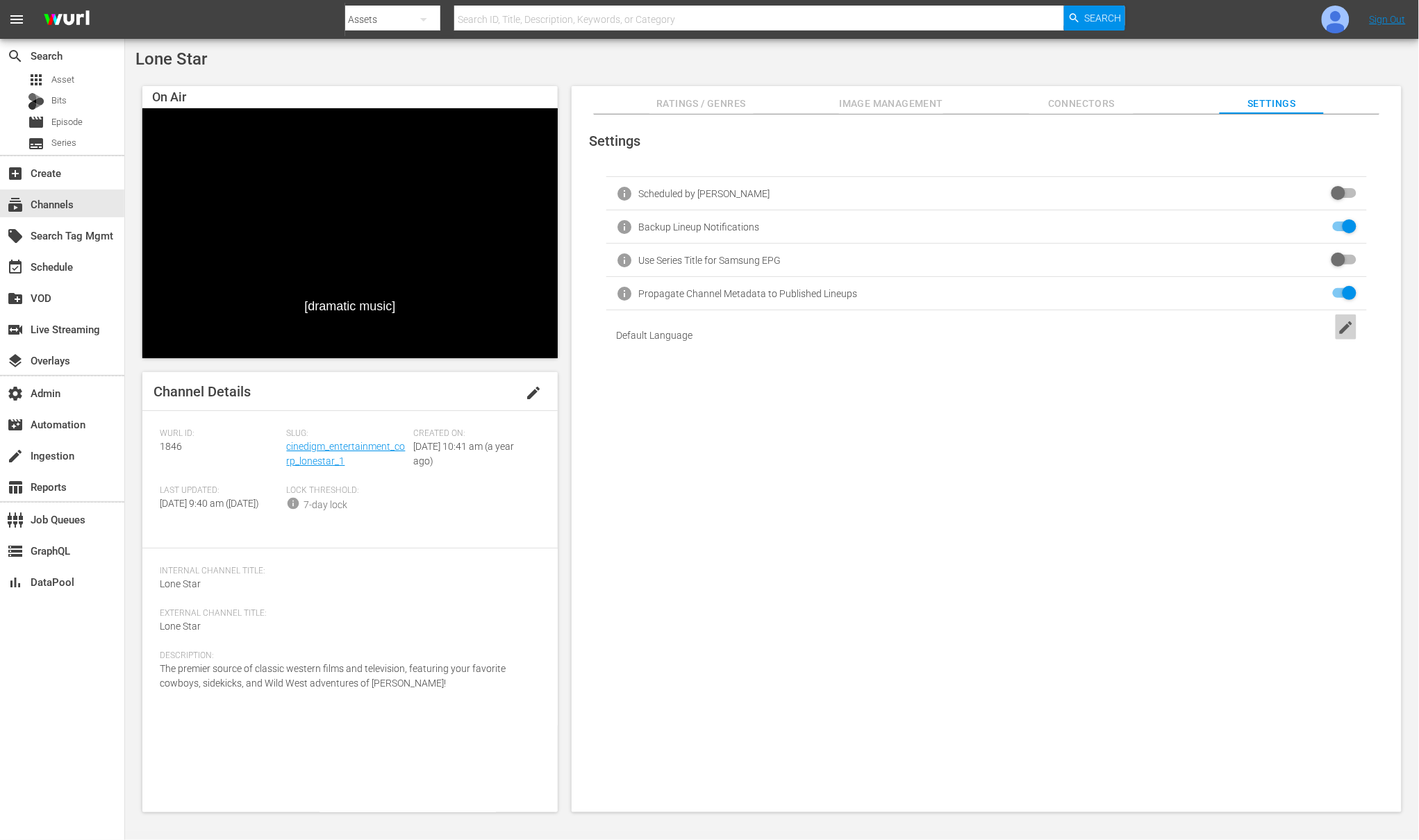
click at [1340, 330] on icon "button" at bounding box center [1346, 328] width 13 height 13
click at [1212, 330] on input "text" at bounding box center [987, 336] width 563 height 25
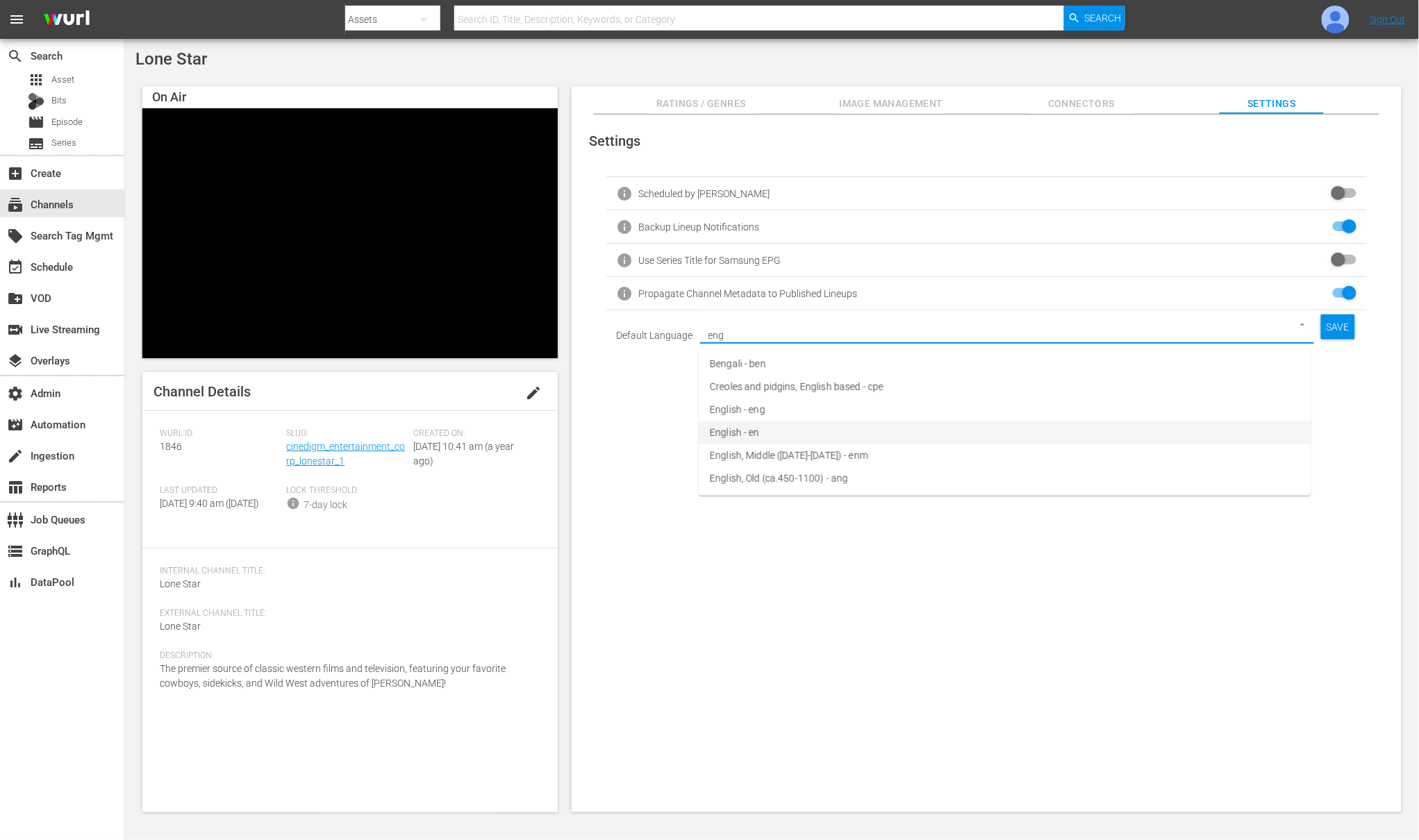
click at [778, 432] on li "English - en" at bounding box center [1004, 432] width 612 height 23
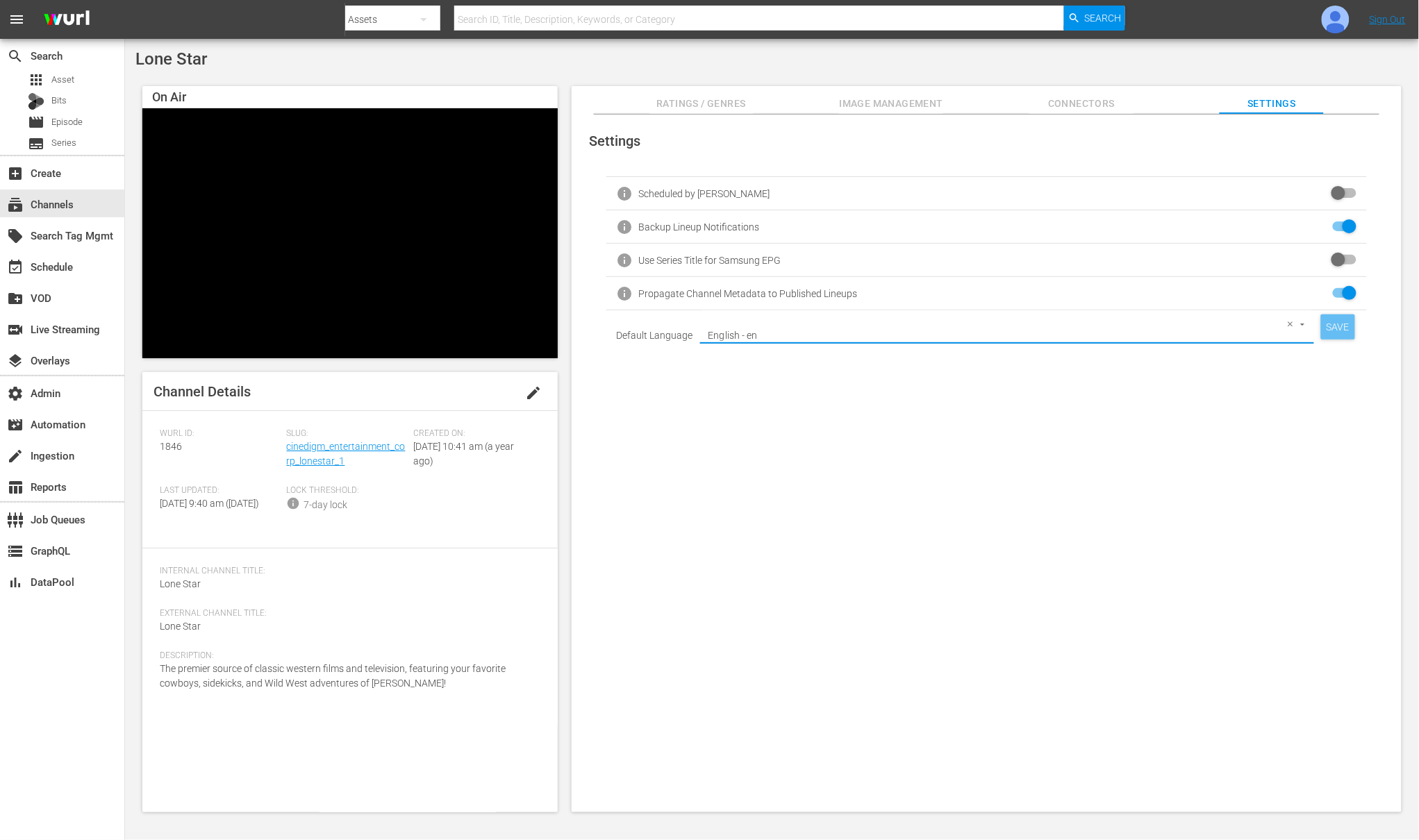
type input "English - en"
click at [1325, 329] on div "SAVE" at bounding box center [1337, 327] width 34 height 25
